Goal: Find specific page/section: Find specific page/section

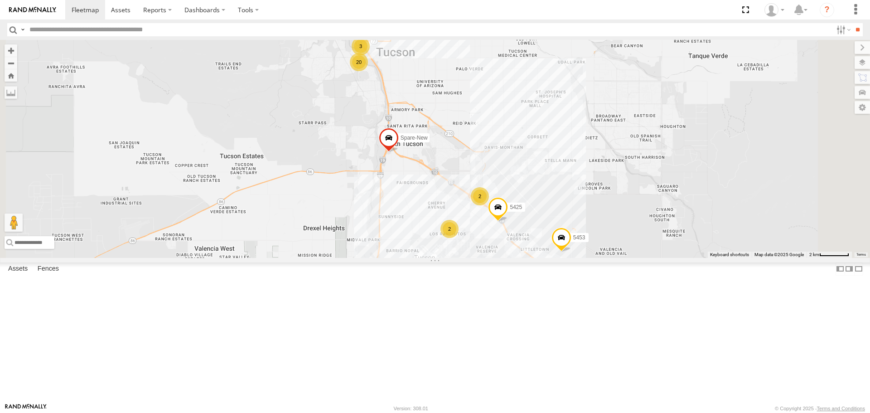
drag, startPoint x: 690, startPoint y: 368, endPoint x: 624, endPoint y: 320, distance: 81.7
click at [624, 257] on div "Spare-New 5425 20 2 5453 3 2 5432" at bounding box center [435, 149] width 870 height 218
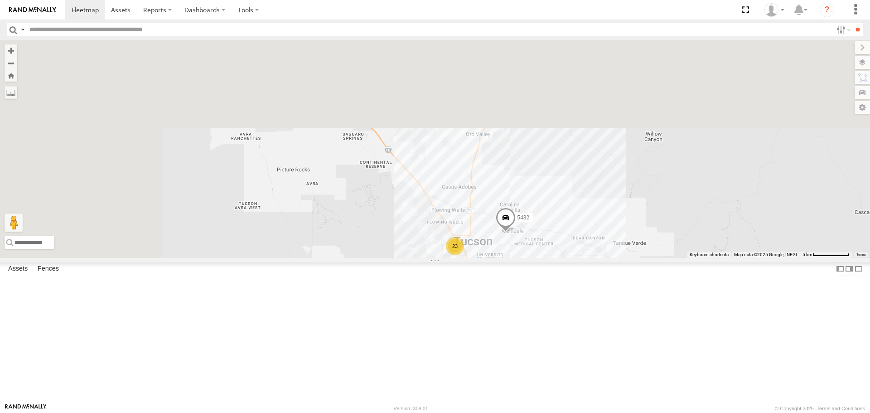
drag, startPoint x: 360, startPoint y: 152, endPoint x: 531, endPoint y: 368, distance: 275.2
click at [527, 257] on div "5453 Spare-New 5432 5425 23 2 2" at bounding box center [435, 149] width 870 height 218
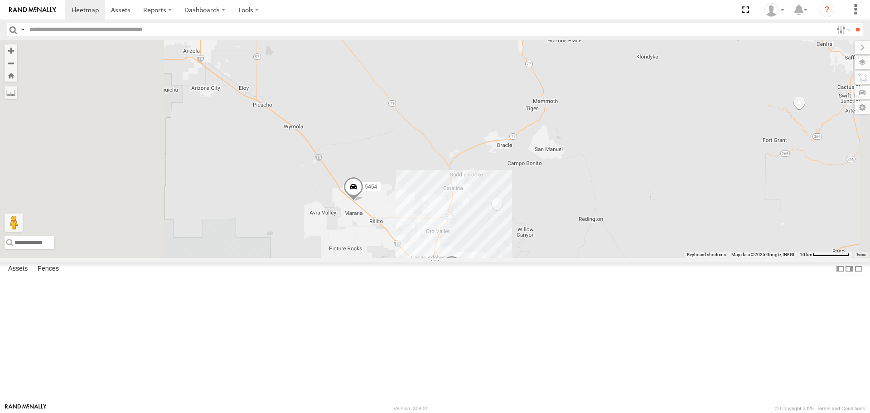
drag, startPoint x: 420, startPoint y: 271, endPoint x: 474, endPoint y: 338, distance: 85.8
click at [474, 257] on div "5453 Spare-New 5432 5454 23 5" at bounding box center [435, 149] width 870 height 218
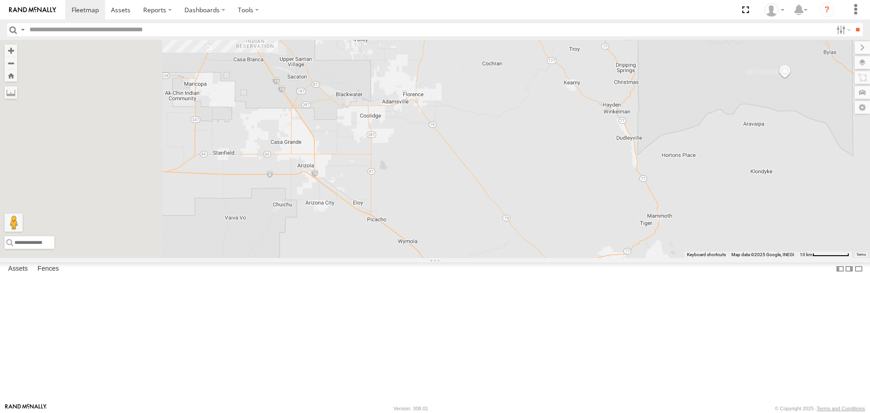
drag, startPoint x: 378, startPoint y: 220, endPoint x: 602, endPoint y: 362, distance: 265.2
click at [602, 257] on div "5453 Spare-New 5432 5454 23 5" at bounding box center [435, 149] width 870 height 218
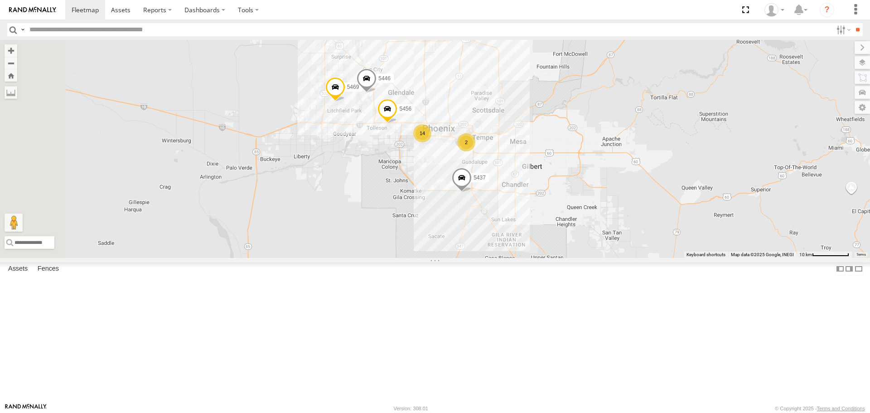
drag, startPoint x: 455, startPoint y: 171, endPoint x: 550, endPoint y: 285, distance: 148.0
click at [550, 257] on div "5453 Spare-New 5432 5454 23 5 5456 14 2 5469 5446 5437" at bounding box center [435, 149] width 870 height 218
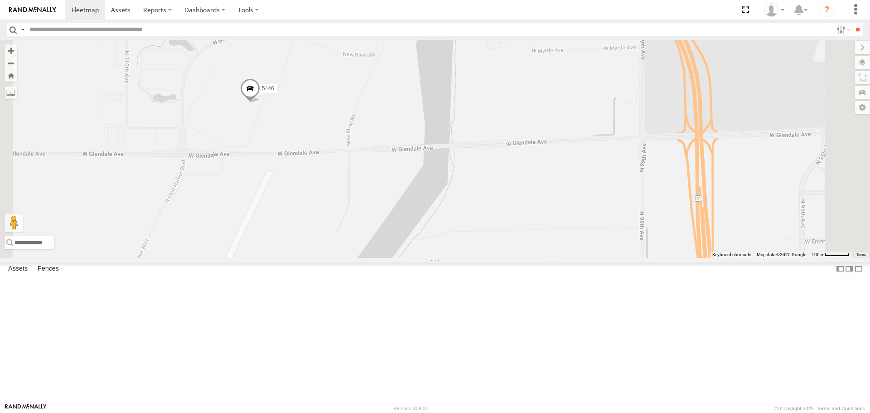
click at [260, 103] on span at bounding box center [250, 90] width 20 height 24
click at [382, 203] on div "5453 Spare-New 5432 5454 5456 5469 5446 5437 5430 5446 All Assets [GEOGRAPHIC_D…" at bounding box center [435, 149] width 870 height 218
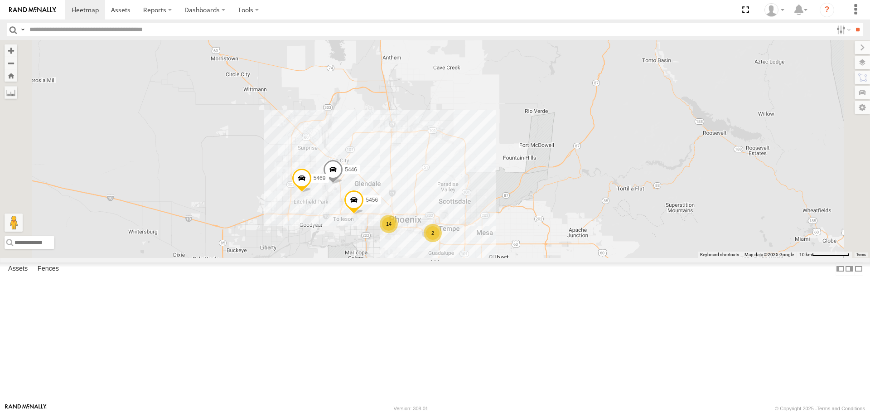
drag, startPoint x: 619, startPoint y: 352, endPoint x: 531, endPoint y: 215, distance: 162.9
click at [531, 215] on div "5446 5456 5469 14 2 5437" at bounding box center [435, 149] width 870 height 218
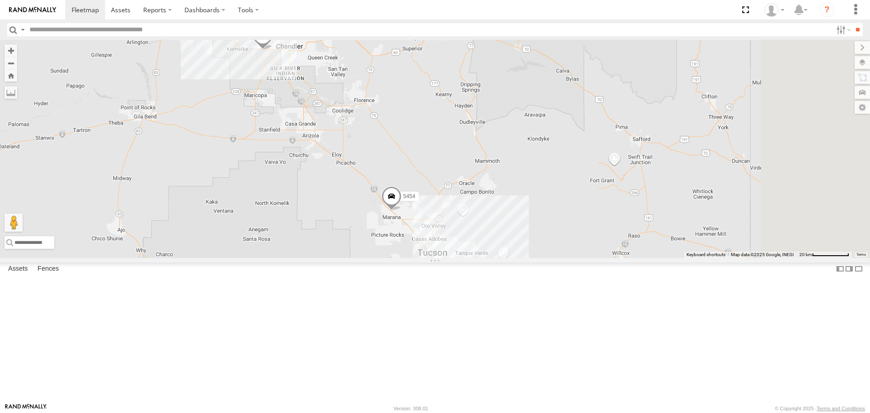
drag, startPoint x: 616, startPoint y: 354, endPoint x: 495, endPoint y: 234, distance: 170.1
click at [495, 234] on div "5446 5456 5469 5437 14 2 5454" at bounding box center [435, 149] width 870 height 218
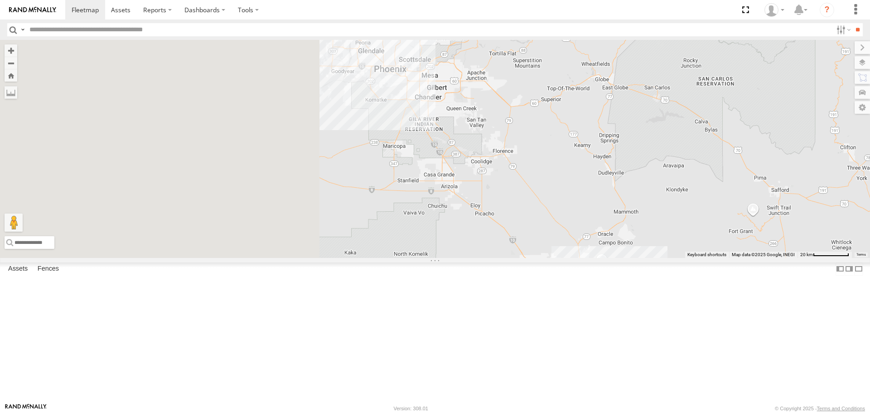
drag, startPoint x: 314, startPoint y: 169, endPoint x: 662, endPoint y: 371, distance: 402.4
click at [662, 257] on div "5453 26 5" at bounding box center [435, 149] width 870 height 218
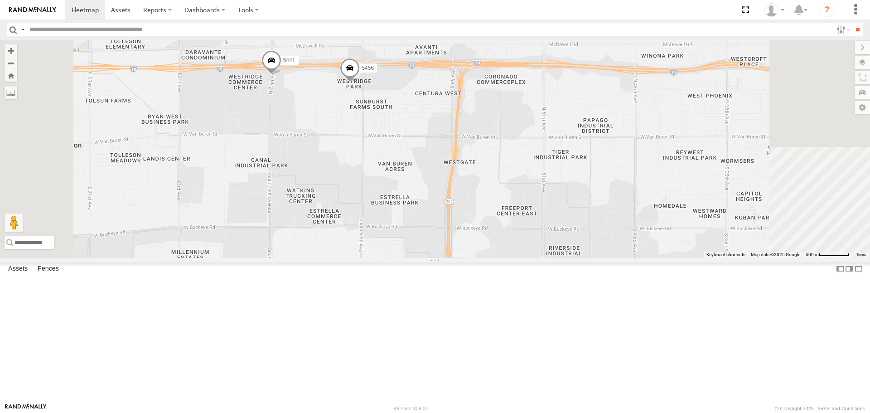
drag, startPoint x: 457, startPoint y: 123, endPoint x: 463, endPoint y: 166, distance: 43.9
click at [463, 166] on div "5453 5469 5437 5456 5441" at bounding box center [435, 149] width 870 height 218
